Goal: Information Seeking & Learning: Check status

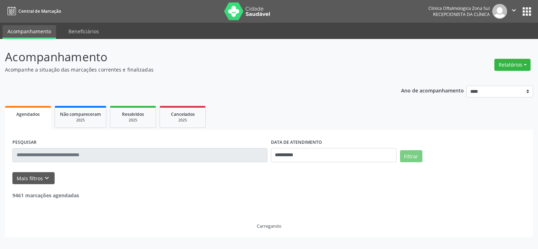
select select "*"
click at [38, 172] on button "Mais filtros keyboard_arrow_down" at bounding box center [33, 178] width 42 height 12
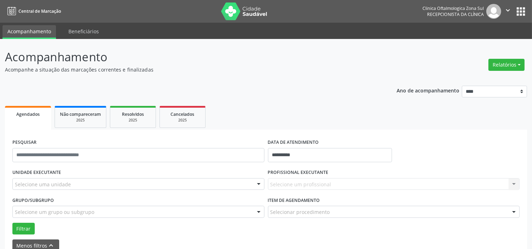
click at [69, 183] on div "Selecione uma unidade" at bounding box center [138, 184] width 252 height 12
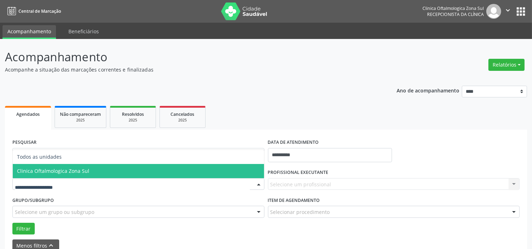
click at [76, 173] on span "Clinica Oftalmologica Zona Sul" at bounding box center [53, 171] width 72 height 7
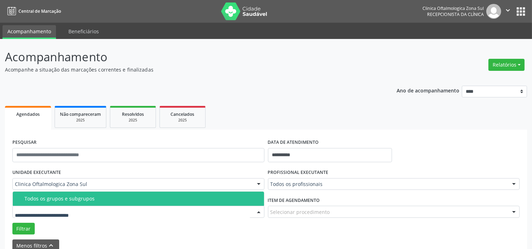
click at [78, 200] on div "Todos os grupos e subgrupos" at bounding box center [142, 199] width 236 height 6
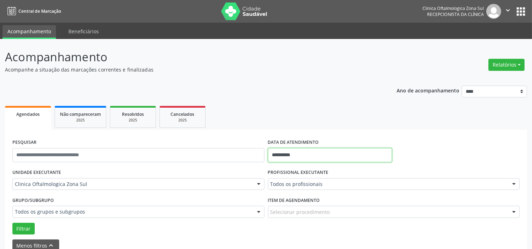
click at [301, 158] on input "**********" at bounding box center [330, 155] width 124 height 14
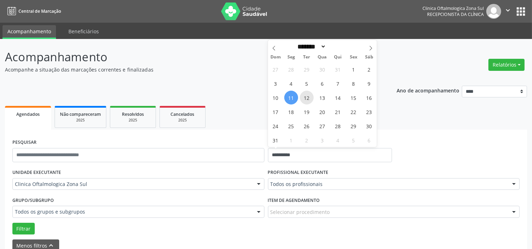
click at [310, 97] on span "12" at bounding box center [307, 98] width 14 height 14
type input "**********"
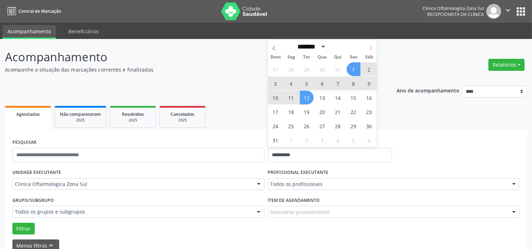
click at [374, 46] on icon at bounding box center [371, 48] width 5 height 5
select select "*"
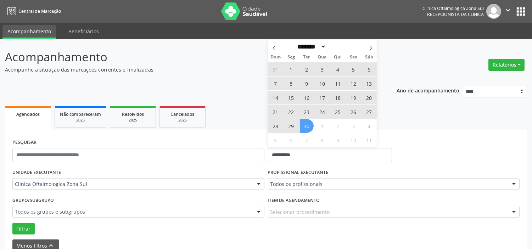
drag, startPoint x: 309, startPoint y: 128, endPoint x: 307, endPoint y: 145, distance: 16.9
click at [309, 128] on span "30" at bounding box center [307, 126] width 14 height 14
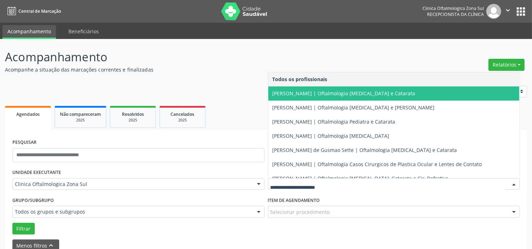
click at [304, 96] on span "[PERSON_NAME] | Oftalmologia [MEDICAL_DATA] e Catarata" at bounding box center [344, 93] width 143 height 7
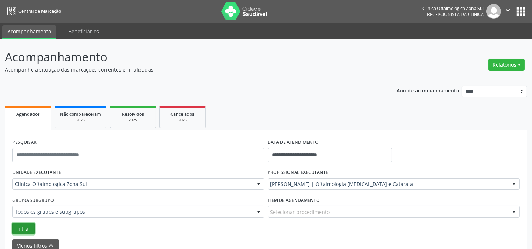
click at [18, 229] on button "Filtrar" at bounding box center [23, 229] width 22 height 12
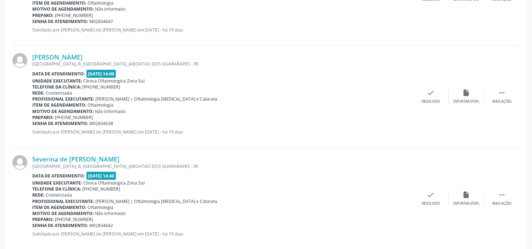
scroll to position [1609, 0]
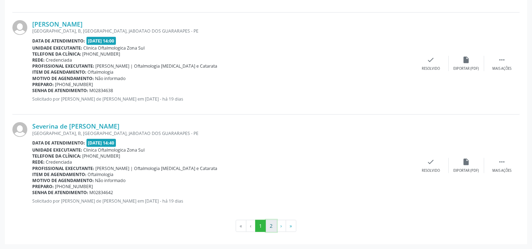
click at [269, 231] on button "2" at bounding box center [271, 226] width 11 height 12
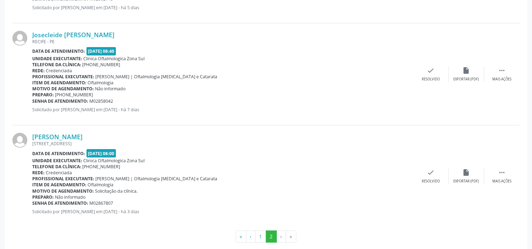
scroll to position [779, 0]
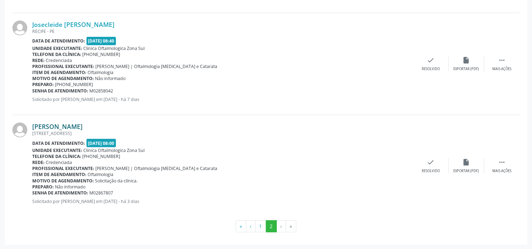
click at [83, 125] on link "[PERSON_NAME]" at bounding box center [57, 127] width 50 height 8
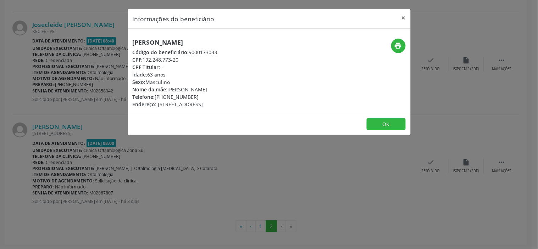
click at [179, 60] on div "CPF: 192.248.773-20" at bounding box center [175, 59] width 85 height 7
click at [144, 61] on div "CPF: 192.248.773-20" at bounding box center [175, 59] width 85 height 7
copy div "192.248.773-20"
click at [186, 149] on div "Informações do beneficiário × [PERSON_NAME] Código do beneficiário: 9000173033 …" at bounding box center [269, 124] width 538 height 249
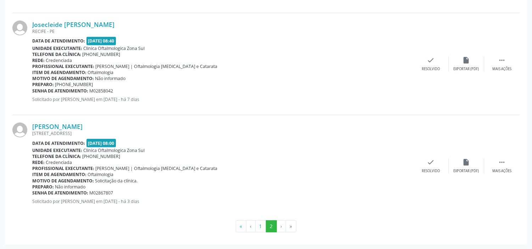
click at [114, 192] on div "Senha de atendimento: M02867807" at bounding box center [222, 193] width 381 height 6
click at [33, 192] on b "Senha de atendimento:" at bounding box center [60, 193] width 56 height 6
copy div "Senha de atendimento: M02867807"
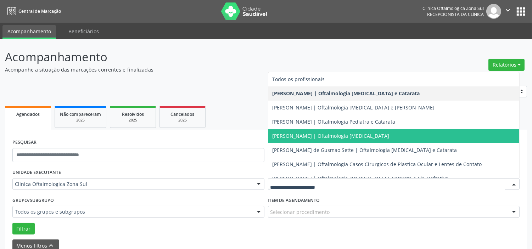
scroll to position [64, 0]
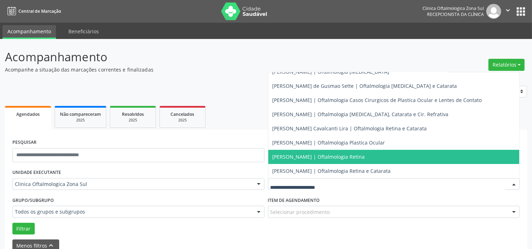
click at [323, 159] on span "[PERSON_NAME] | Oftalmologia Retina" at bounding box center [319, 157] width 93 height 7
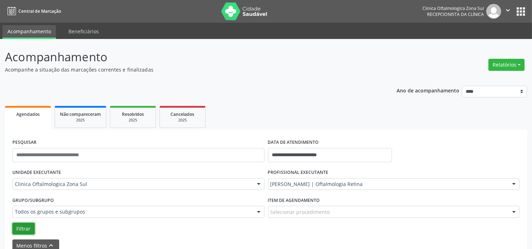
click at [23, 226] on button "Filtrar" at bounding box center [23, 229] width 22 height 12
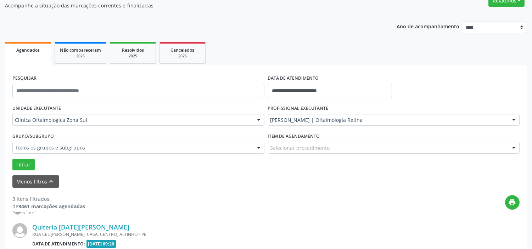
scroll to position [0, 0]
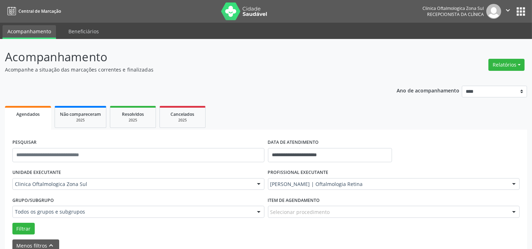
click at [510, 11] on icon "" at bounding box center [508, 10] width 8 height 8
click at [491, 43] on link "Sair" at bounding box center [490, 43] width 49 height 10
